Goal: Entertainment & Leisure: Consume media (video, audio)

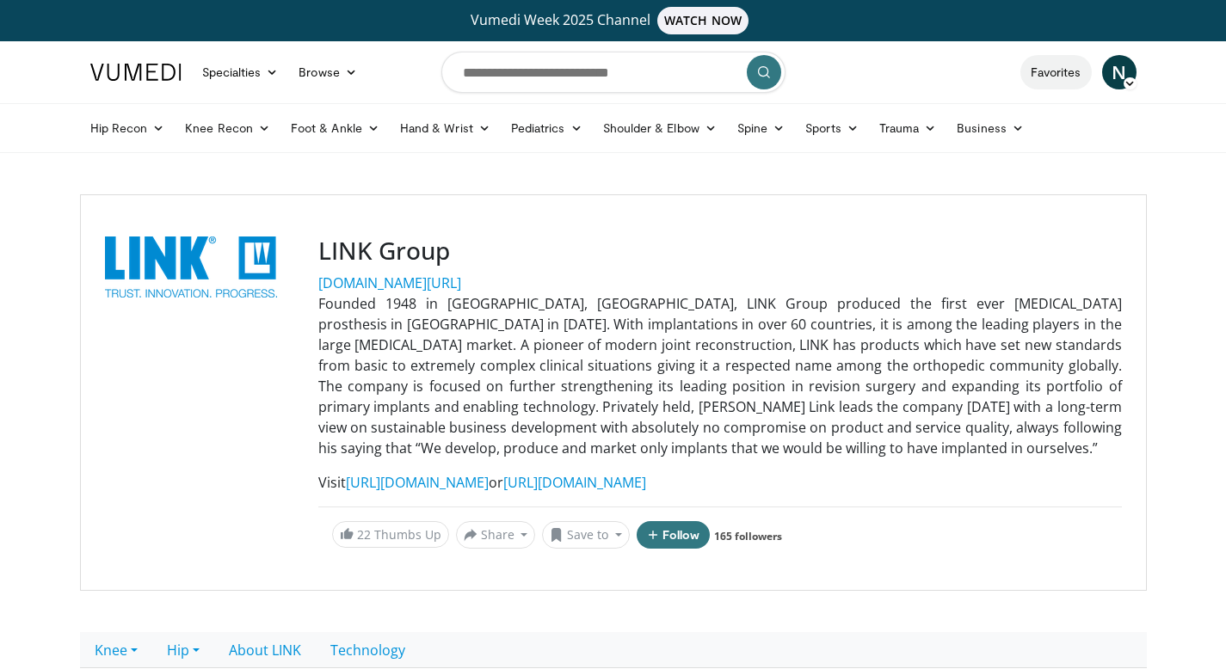
click at [1077, 66] on link "Favorites" at bounding box center [1055, 72] width 71 height 34
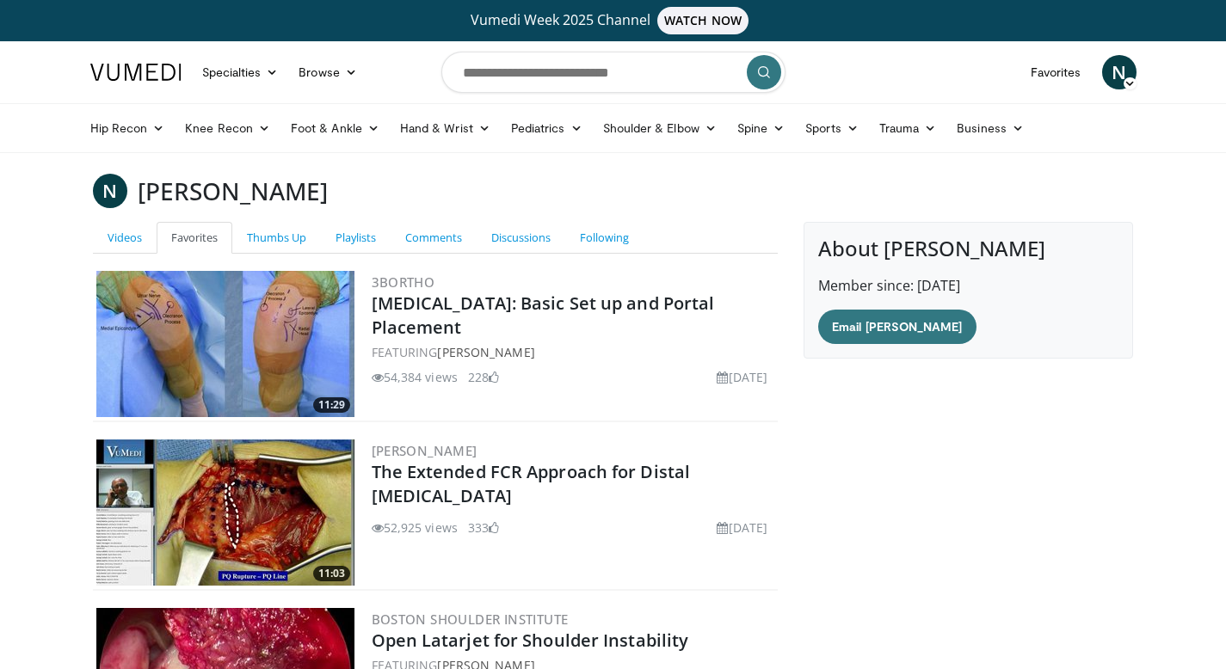
click at [1114, 83] on span "N" at bounding box center [1119, 72] width 34 height 34
click at [994, 198] on link "Thumbs Up" at bounding box center [1031, 196] width 205 height 28
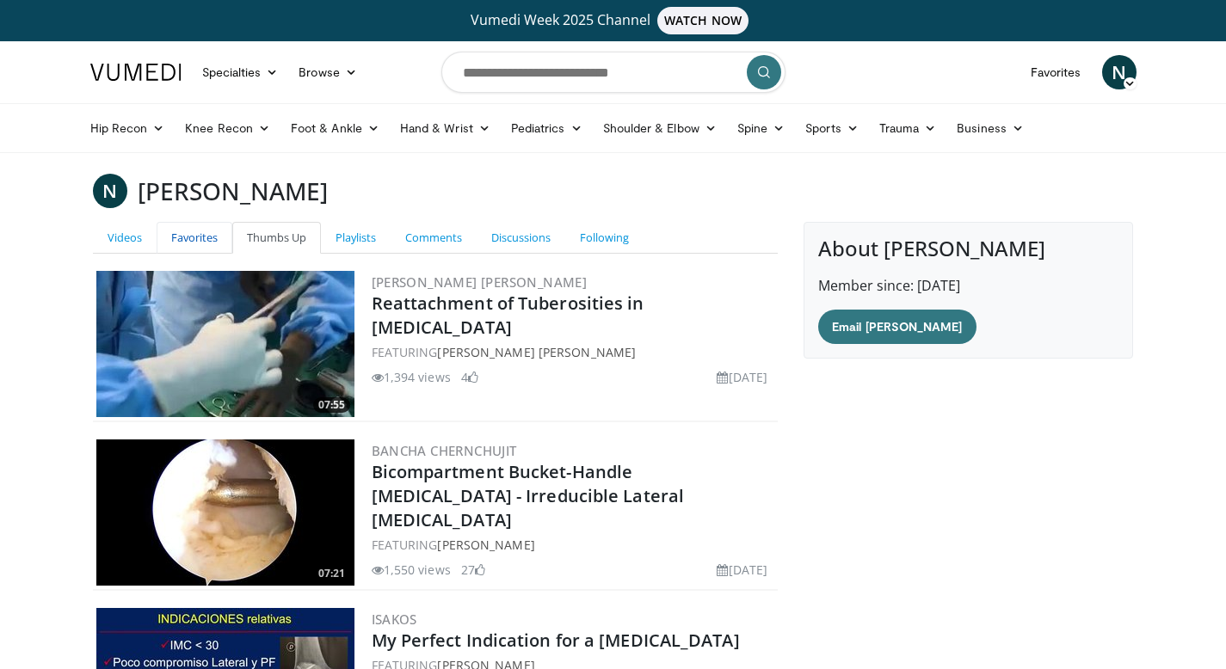
click at [185, 244] on link "Favorites" at bounding box center [195, 238] width 76 height 32
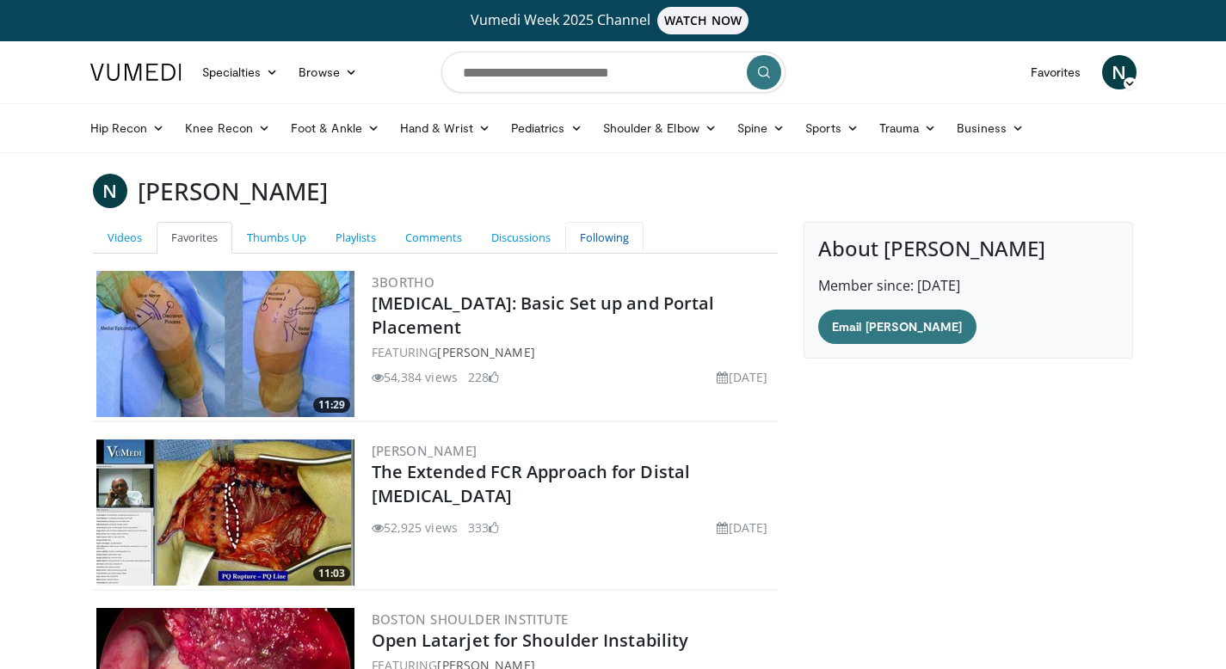
click at [606, 237] on link "Following" at bounding box center [604, 238] width 78 height 32
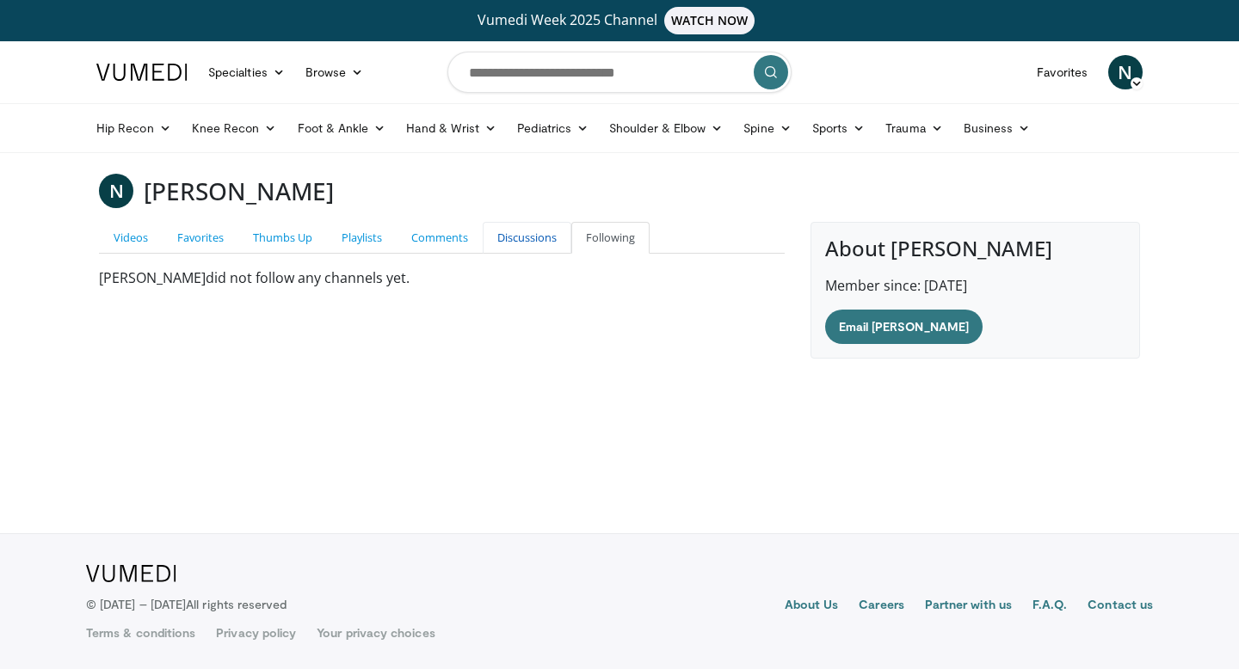
click at [530, 234] on link "Discussions" at bounding box center [527, 238] width 89 height 32
click at [434, 232] on link "Comments" at bounding box center [440, 238] width 86 height 32
click at [361, 234] on link "Playlists" at bounding box center [362, 238] width 70 height 32
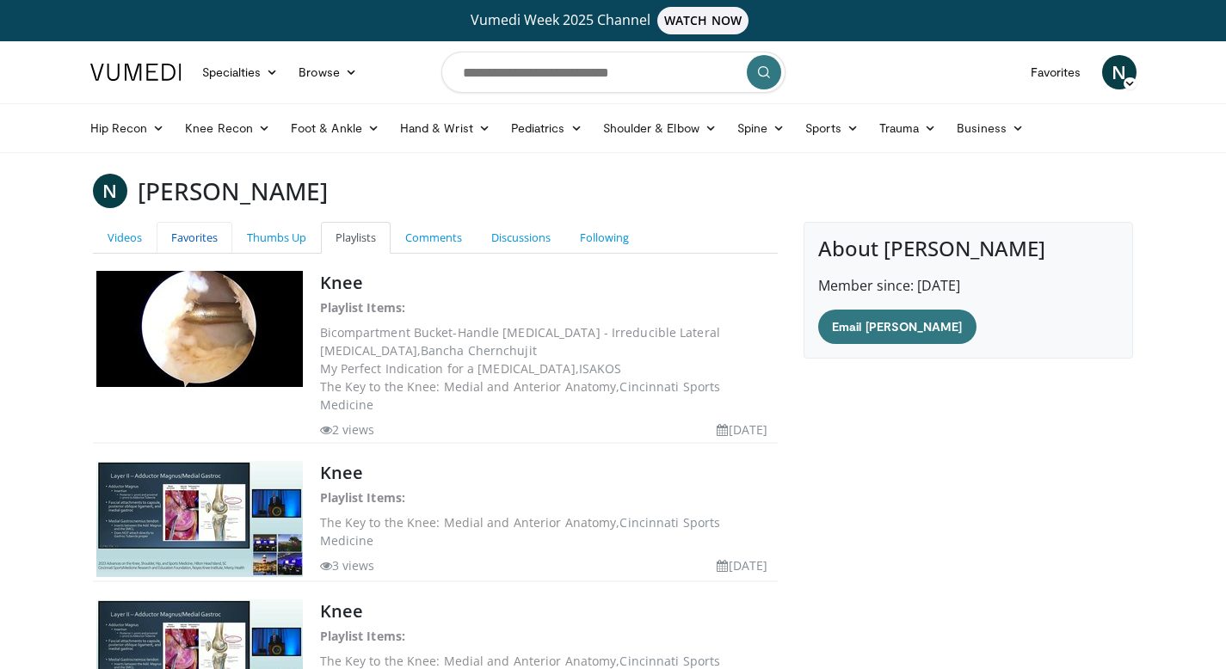
click at [181, 236] on link "Favorites" at bounding box center [195, 238] width 76 height 32
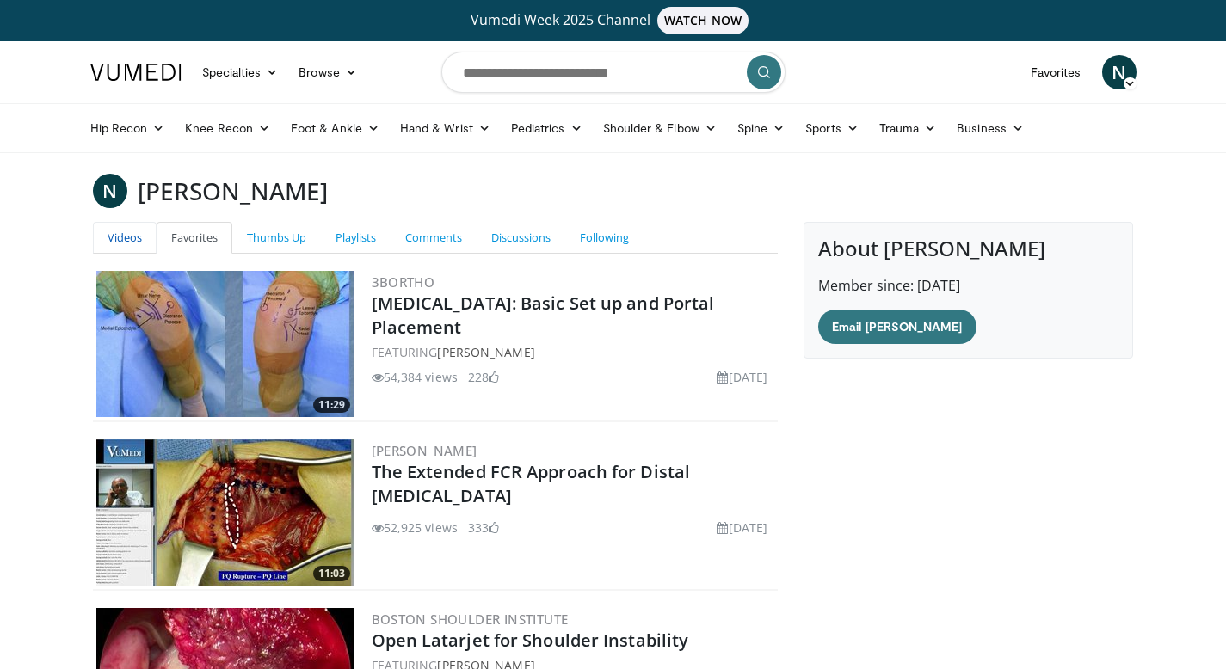
click at [115, 245] on link "Videos" at bounding box center [125, 238] width 64 height 32
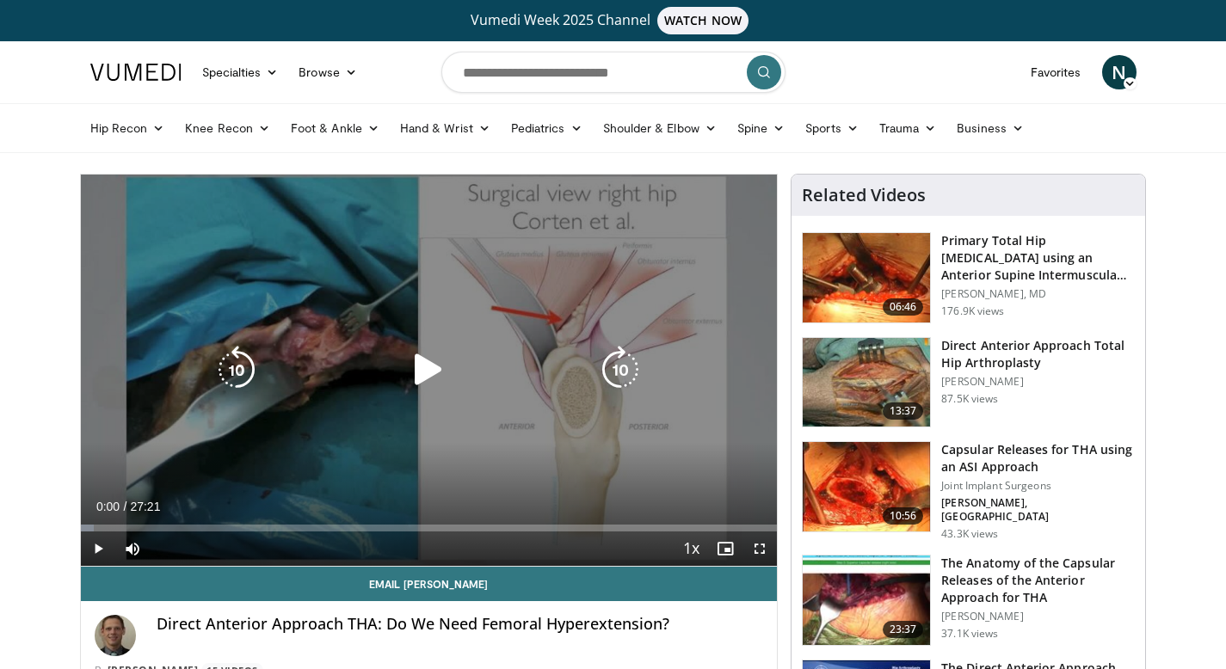
click at [406, 354] on icon "Video Player" at bounding box center [428, 370] width 48 height 48
click at [440, 371] on icon "Video Player" at bounding box center [428, 370] width 48 height 48
